Goal: Information Seeking & Learning: Check status

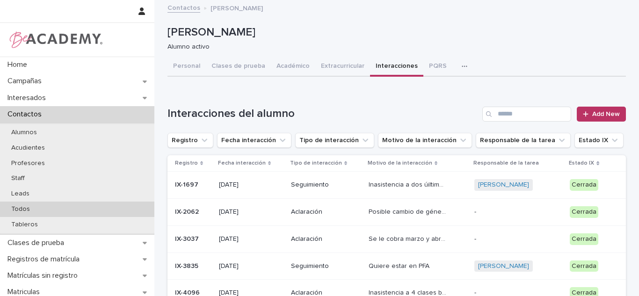
click at [71, 210] on div "Todos" at bounding box center [77, 209] width 154 height 15
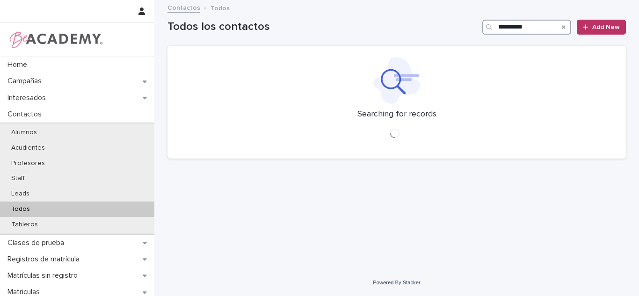
drag, startPoint x: 506, startPoint y: 26, endPoint x: 550, endPoint y: 4, distance: 48.7
click at [550, 4] on div "**********" at bounding box center [396, 148] width 484 height 296
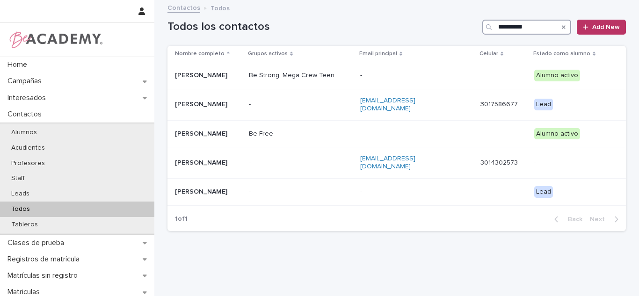
type input "**********"
drag, startPoint x: 51, startPoint y: 211, endPoint x: 55, endPoint y: 11, distance: 200.7
click at [51, 211] on div "Todos" at bounding box center [77, 209] width 154 height 15
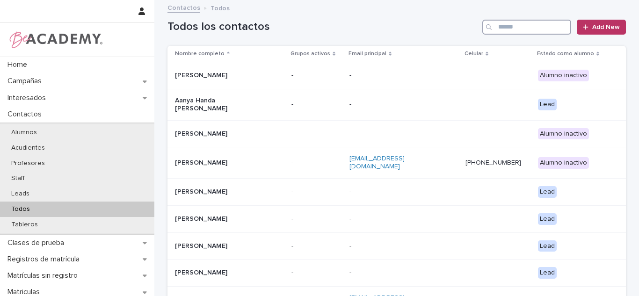
click at [537, 22] on input "Search" at bounding box center [526, 27] width 89 height 15
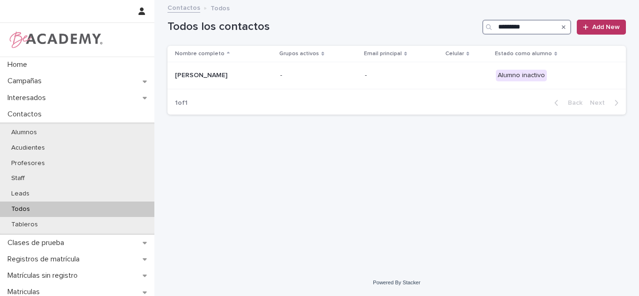
type input "*********"
click at [214, 76] on p "Amanda Gomez Trujillo" at bounding box center [222, 76] width 94 height 8
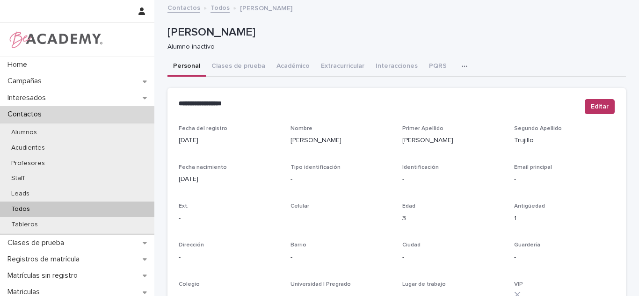
click at [238, 55] on div "Amanda Gomez Trujillo Alumno inactivo" at bounding box center [396, 38] width 458 height 37
click at [235, 69] on button "Clases de prueba" at bounding box center [238, 67] width 65 height 20
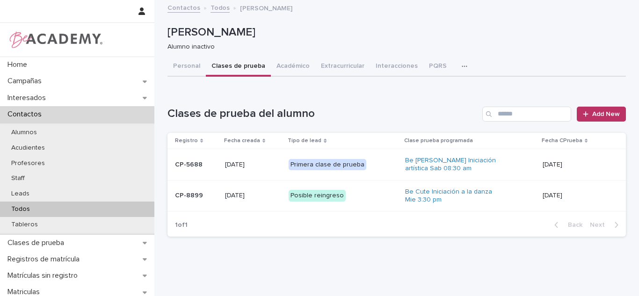
click at [59, 208] on div "Todos" at bounding box center [77, 209] width 154 height 15
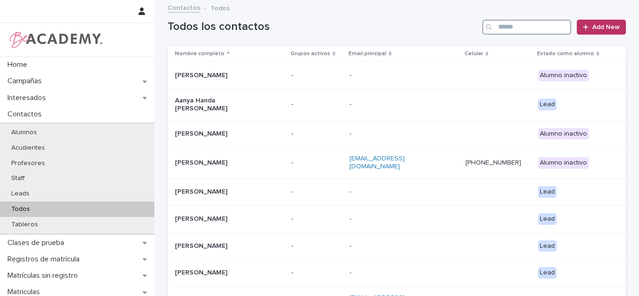
click at [518, 22] on input "Search" at bounding box center [526, 27] width 89 height 15
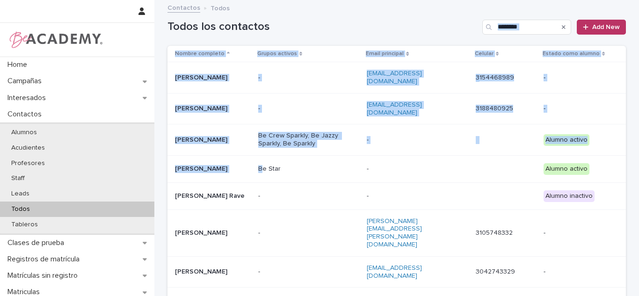
drag, startPoint x: 281, startPoint y: 156, endPoint x: 412, endPoint y: 14, distance: 193.3
click at [412, 14] on div "Home Campañas Interesados Contactos Alumnos Acudientes Profesores Staff Leads T…" at bounding box center [396, 247] width 484 height 495
click at [412, 14] on div "Contactos Todos" at bounding box center [397, 8] width 468 height 13
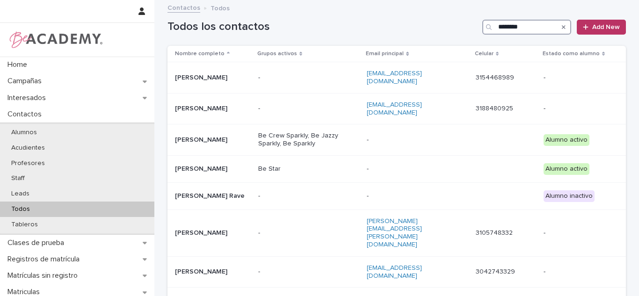
click at [526, 28] on input "********" at bounding box center [526, 27] width 89 height 15
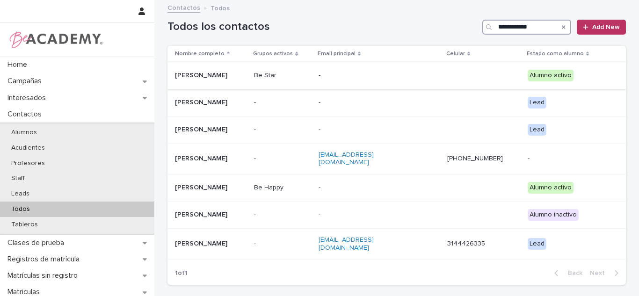
type input "**********"
click at [311, 70] on div "Be Star" at bounding box center [282, 75] width 57 height 10
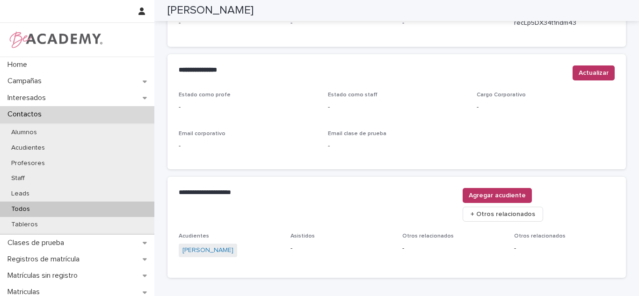
scroll to position [400, 0]
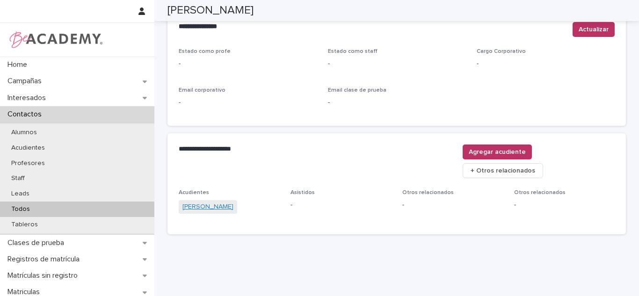
click at [222, 202] on link "[PERSON_NAME]" at bounding box center [207, 207] width 51 height 10
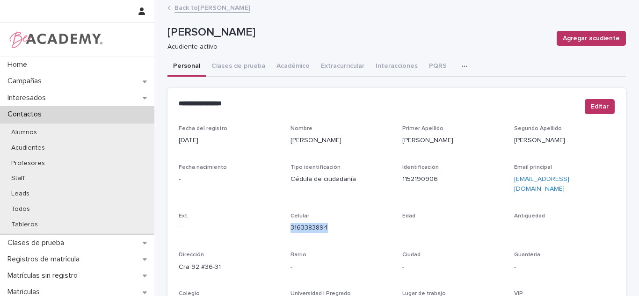
drag, startPoint x: 320, startPoint y: 222, endPoint x: 287, endPoint y: 218, distance: 33.9
click at [290, 223] on p "3163383894" at bounding box center [340, 228] width 101 height 10
copy link "3163383894"
click at [243, 11] on link "Back to Antonella Bustamante Mejia" at bounding box center [212, 7] width 76 height 11
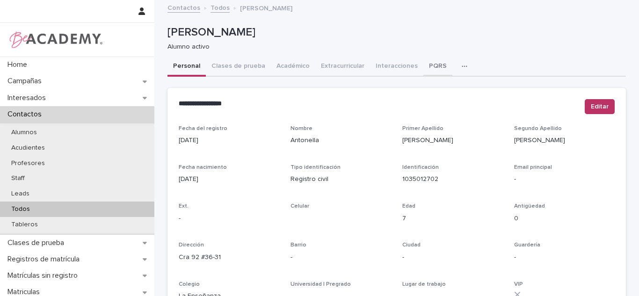
click at [432, 65] on button "PQRS" at bounding box center [437, 67] width 29 height 20
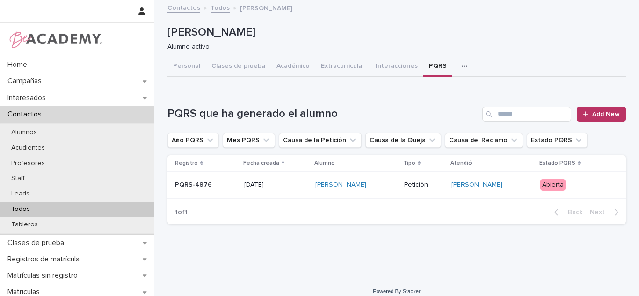
click at [396, 190] on div "[PERSON_NAME]" at bounding box center [355, 184] width 81 height 15
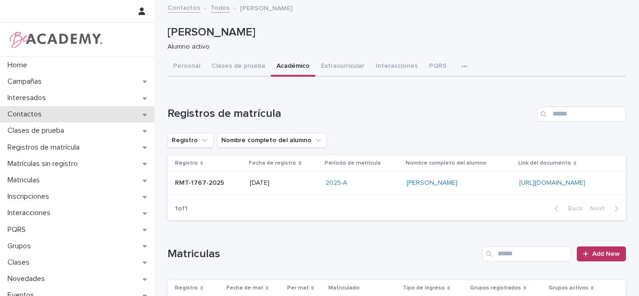
click at [38, 114] on p "Contactos" at bounding box center [26, 114] width 45 height 9
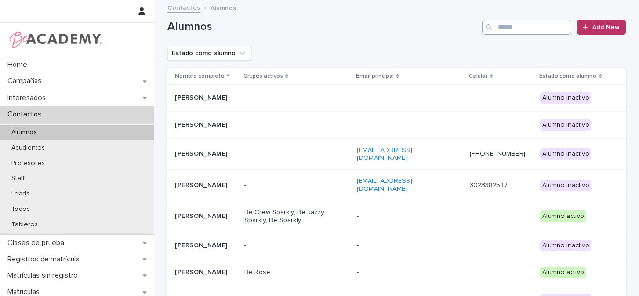
drag, startPoint x: 527, startPoint y: 36, endPoint x: 519, endPoint y: 29, distance: 10.6
click at [521, 32] on div "Alumnos Add New" at bounding box center [396, 23] width 458 height 45
click at [519, 29] on input "Search" at bounding box center [526, 27] width 89 height 15
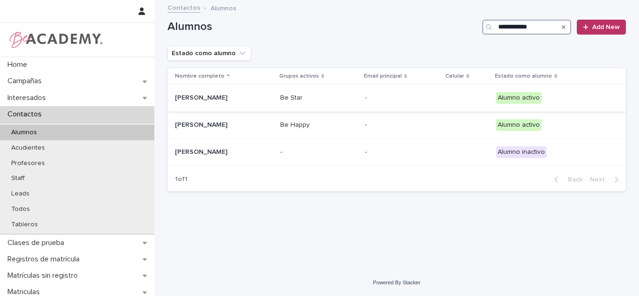
type input "**********"
click at [223, 105] on div "[PERSON_NAME]" at bounding box center [224, 97] width 98 height 15
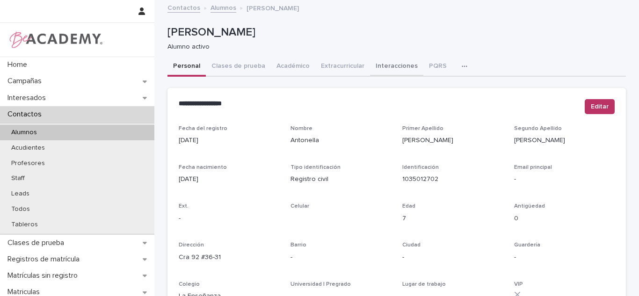
click at [387, 74] on button "Interacciones" at bounding box center [396, 67] width 53 height 20
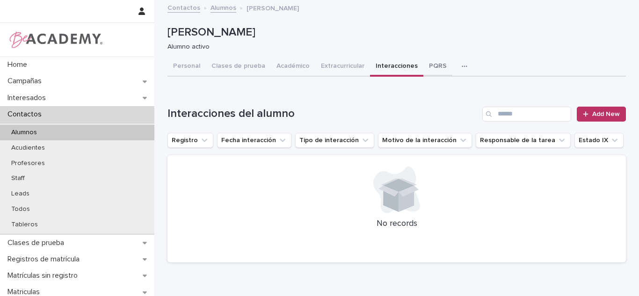
click at [423, 74] on button "PQRS" at bounding box center [437, 67] width 29 height 20
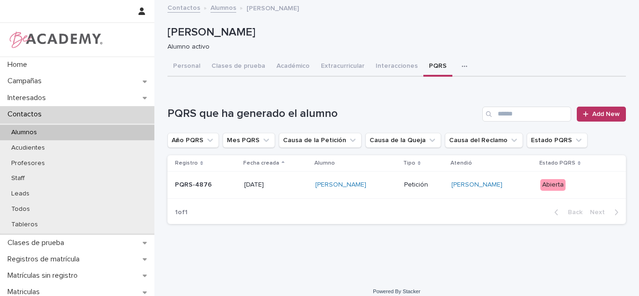
click at [591, 188] on p "Abierta" at bounding box center [575, 185] width 71 height 12
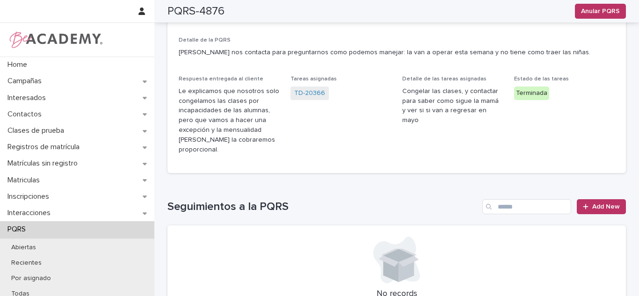
scroll to position [135, 0]
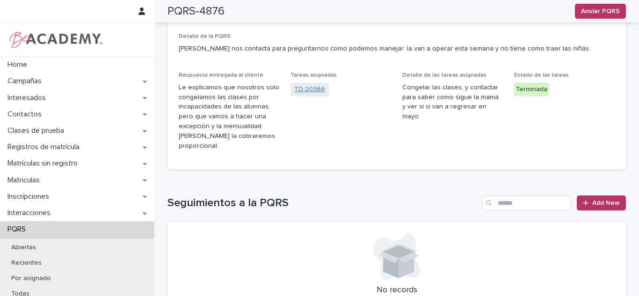
click at [294, 88] on link "TD-20366" at bounding box center [309, 90] width 31 height 10
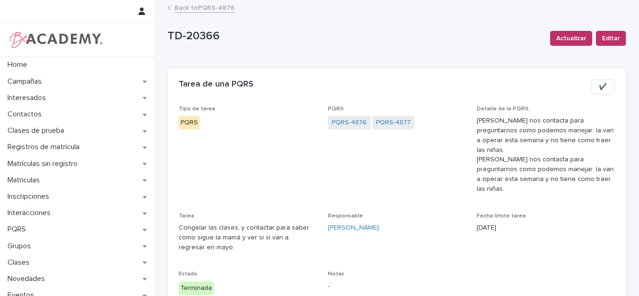
click at [174, 14] on div "Back to PQRS-4876" at bounding box center [397, 8] width 468 height 13
click at [174, 7] on link "Back to PQRS-4876" at bounding box center [204, 7] width 60 height 11
